Goal: Book appointment/travel/reservation

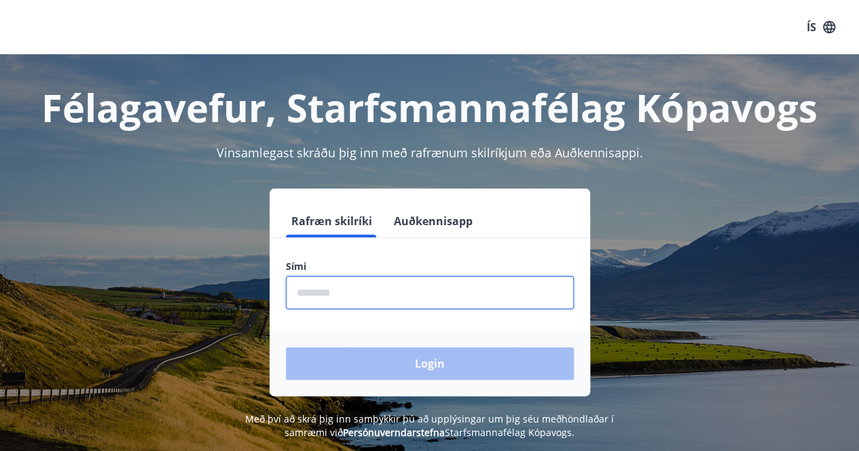
click at [356, 301] on input "phone" at bounding box center [430, 292] width 288 height 33
type input "********"
click at [286, 348] on button "Login" at bounding box center [430, 364] width 288 height 33
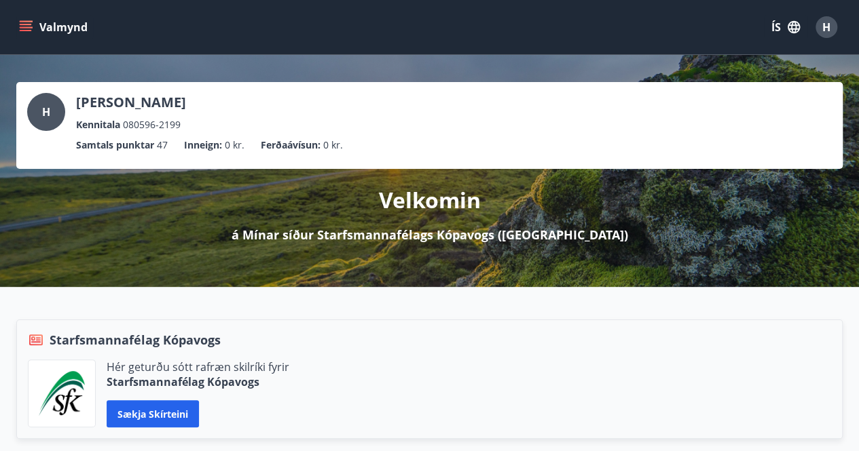
click at [20, 33] on icon "menu" at bounding box center [26, 27] width 14 height 14
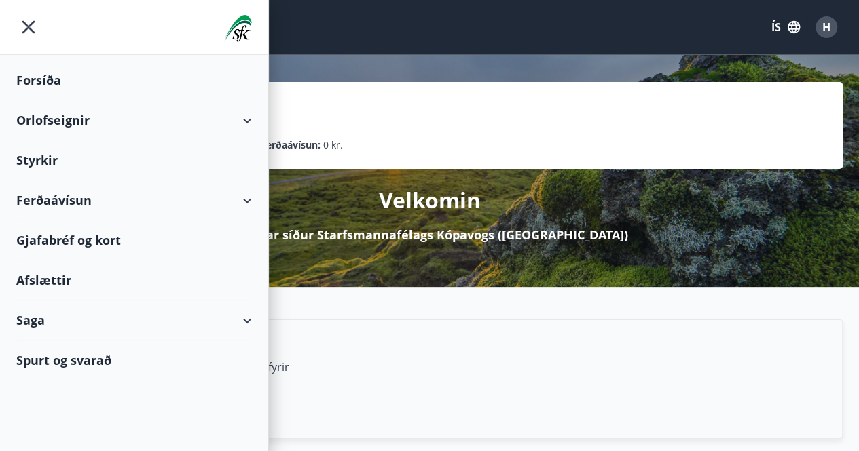
click at [177, 127] on div "Orlofseignir" at bounding box center [134, 120] width 236 height 40
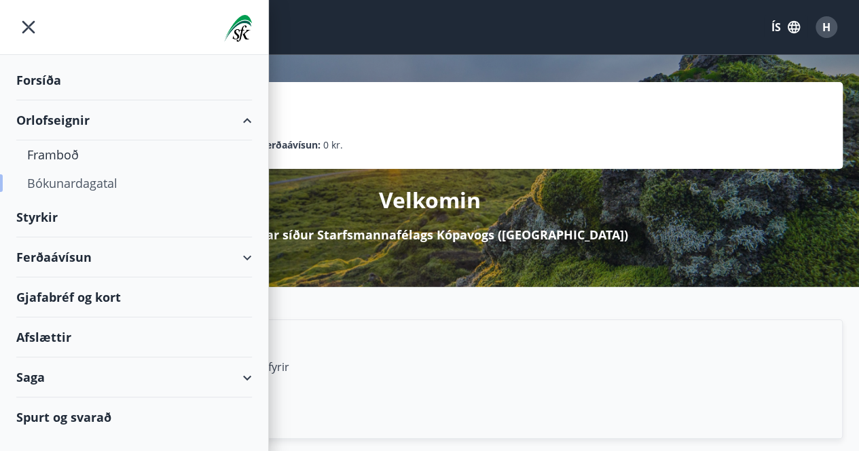
click at [74, 183] on div "Bókunardagatal" at bounding box center [134, 183] width 214 height 29
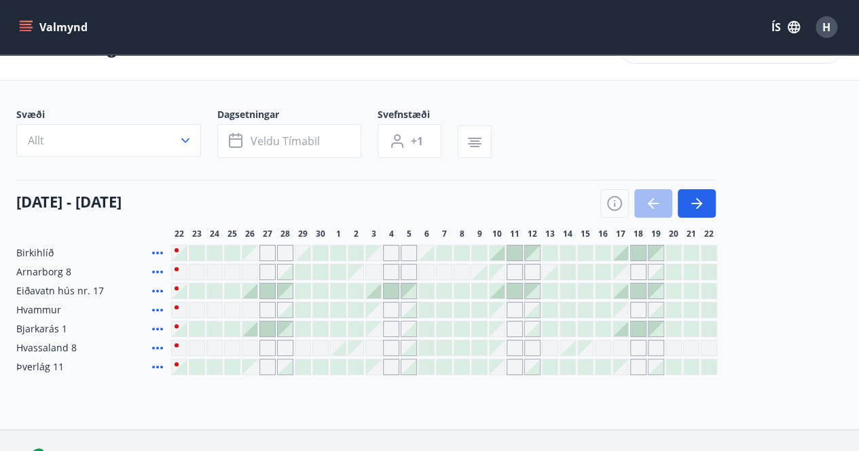
scroll to position [68, 0]
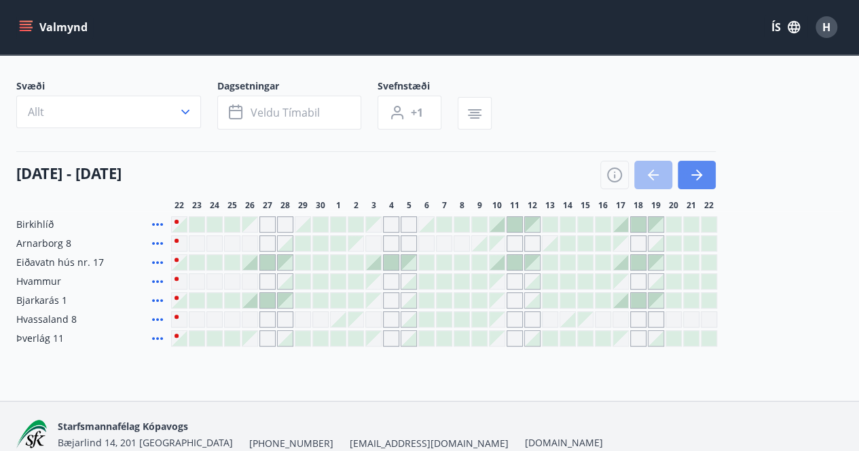
click at [689, 176] on icon "button" at bounding box center [696, 175] width 16 height 16
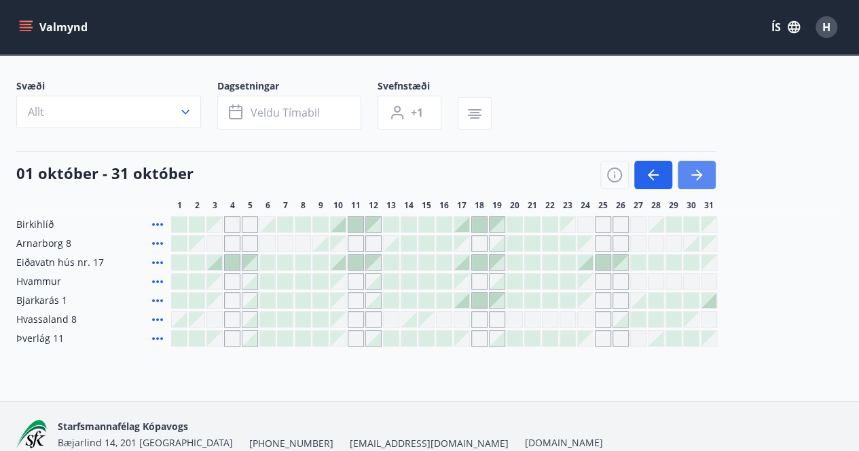
click at [701, 180] on icon "button" at bounding box center [696, 175] width 16 height 16
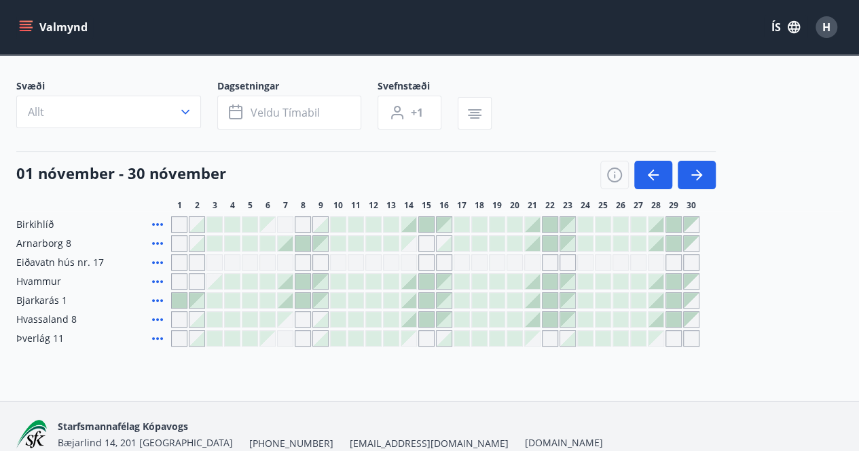
click at [39, 297] on span "Bjarkarás 1" at bounding box center [41, 301] width 51 height 14
click at [23, 26] on icon "menu" at bounding box center [26, 27] width 14 height 14
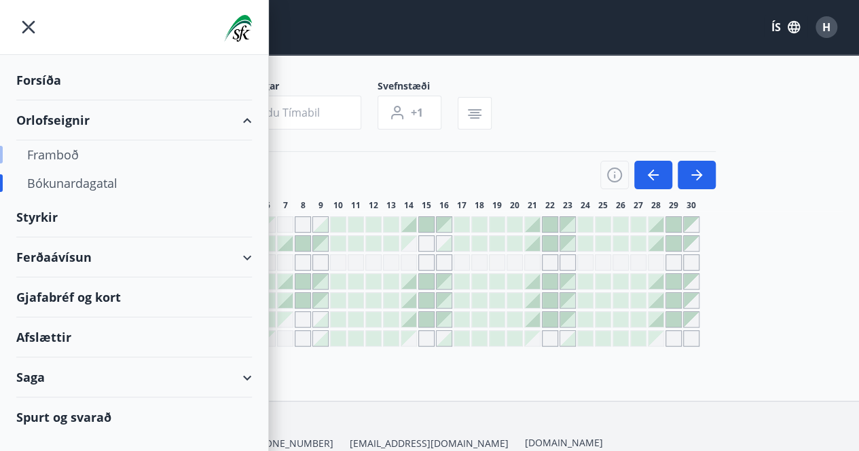
click at [71, 160] on div "Framboð" at bounding box center [134, 155] width 214 height 29
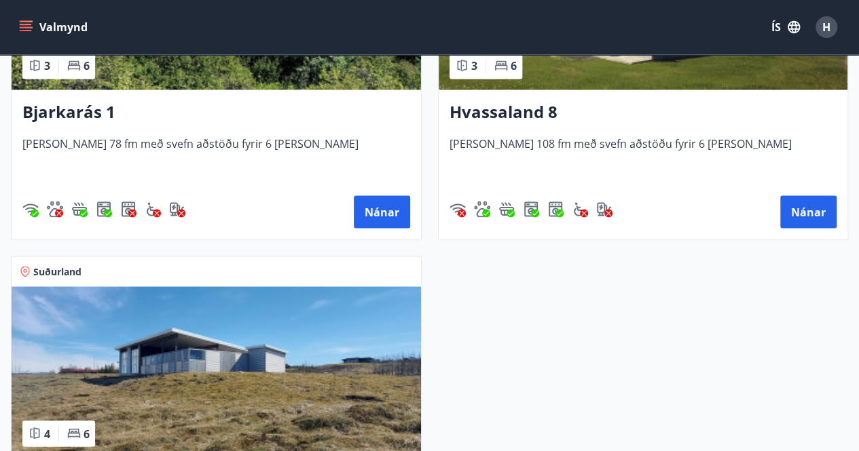
scroll to position [1426, 0]
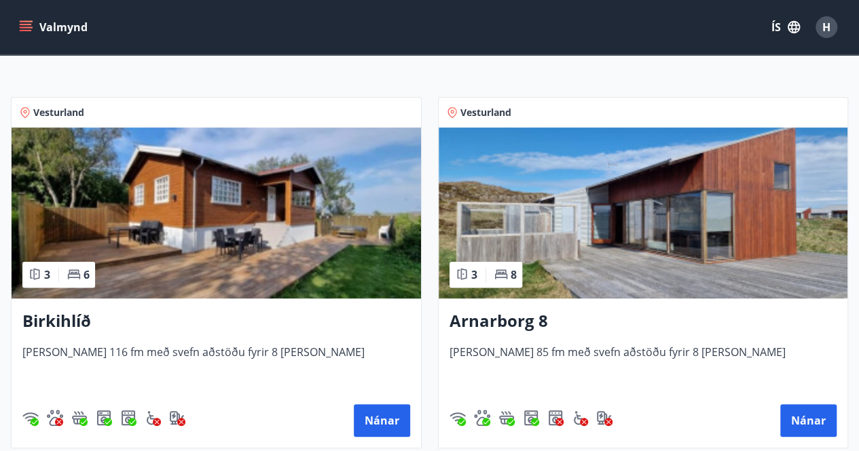
click at [202, 238] on img at bounding box center [216, 213] width 409 height 171
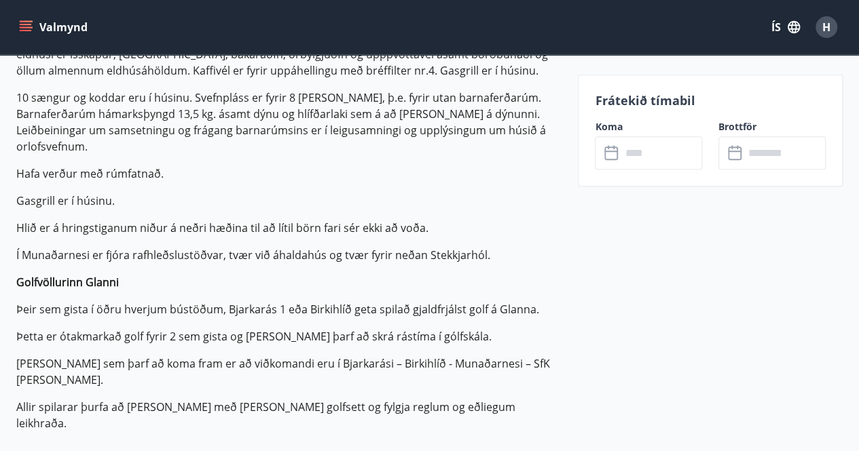
scroll to position [999, 0]
